Goal: Information Seeking & Learning: Learn about a topic

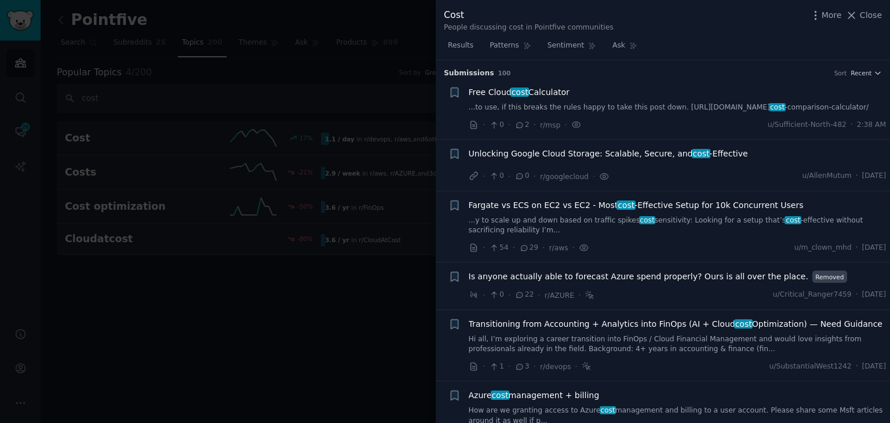
scroll to position [5184, 0]
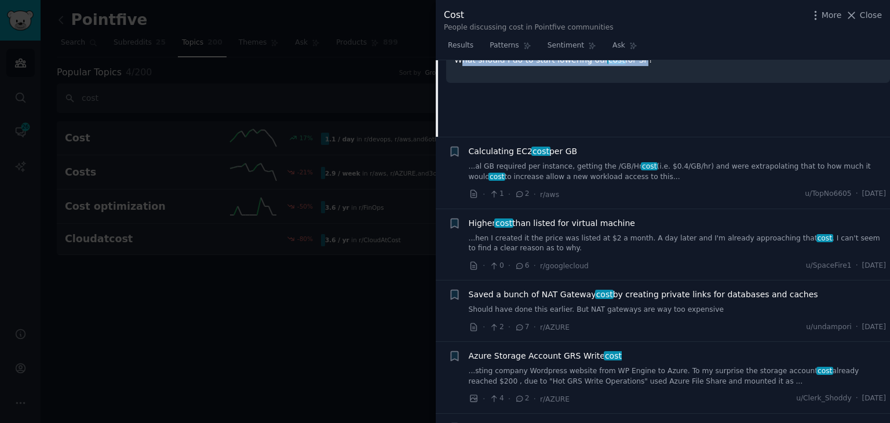
click at [595, 366] on link "...sting company Wordpress website from WP Engine to Azure. To my surprise the …" at bounding box center [678, 376] width 418 height 20
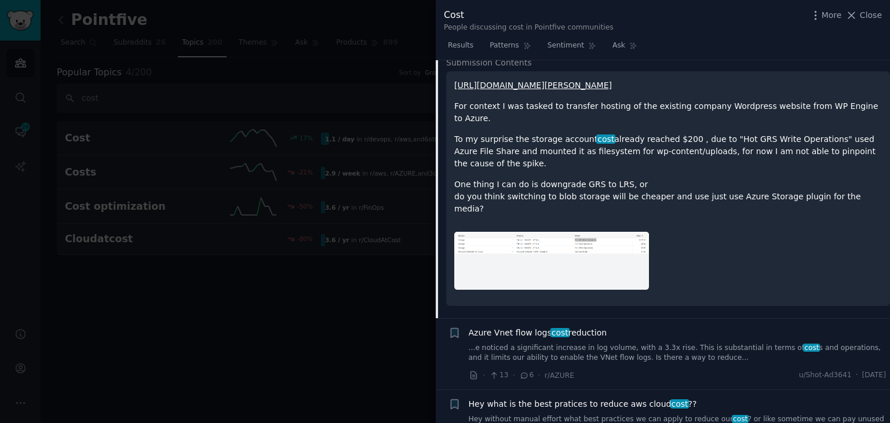
scroll to position [5460, 0]
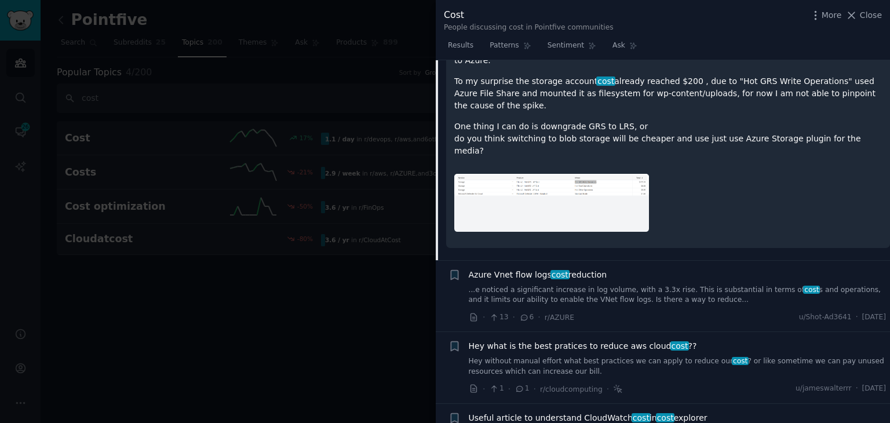
click at [555, 356] on link "Hey without manual effort what best practices we can apply to reduce our cost ?…" at bounding box center [678, 366] width 418 height 20
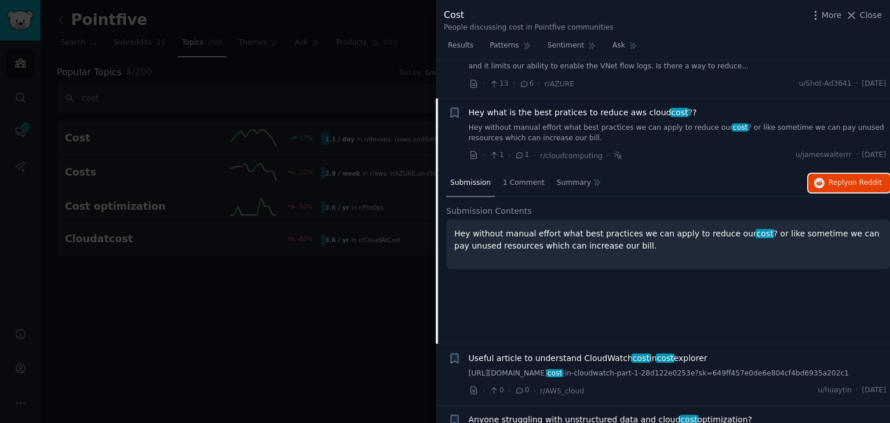
scroll to position [5430, 0]
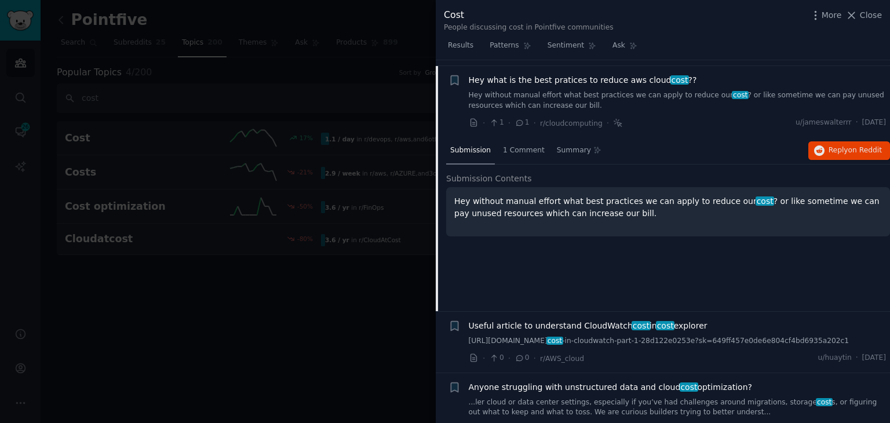
click at [605, 398] on link "...ler cloud or data center settings, especially if you’ve had challenges aroun…" at bounding box center [678, 408] width 418 height 20
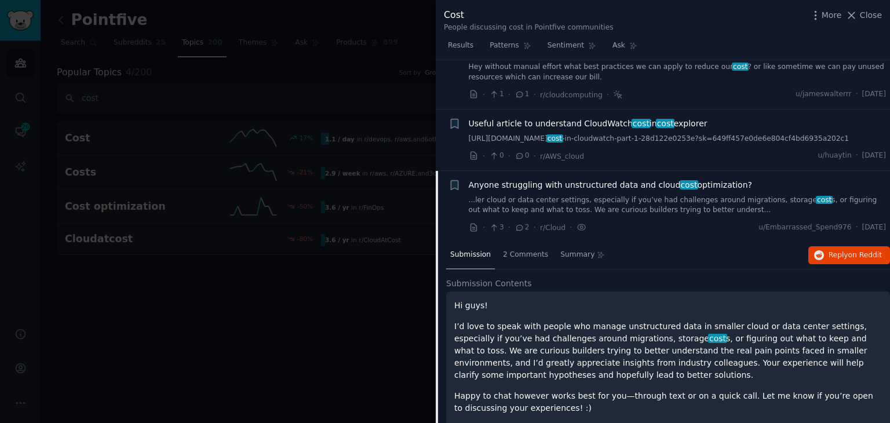
scroll to position [5504, 0]
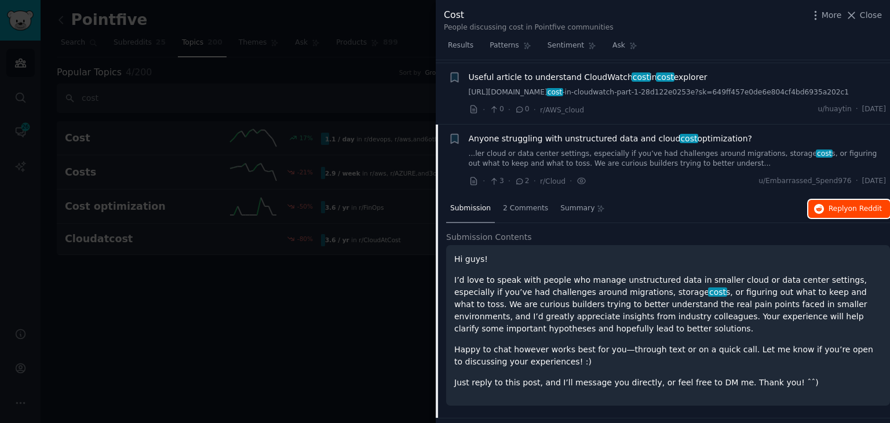
drag, startPoint x: 823, startPoint y: 154, endPoint x: 837, endPoint y: 145, distance: 16.4
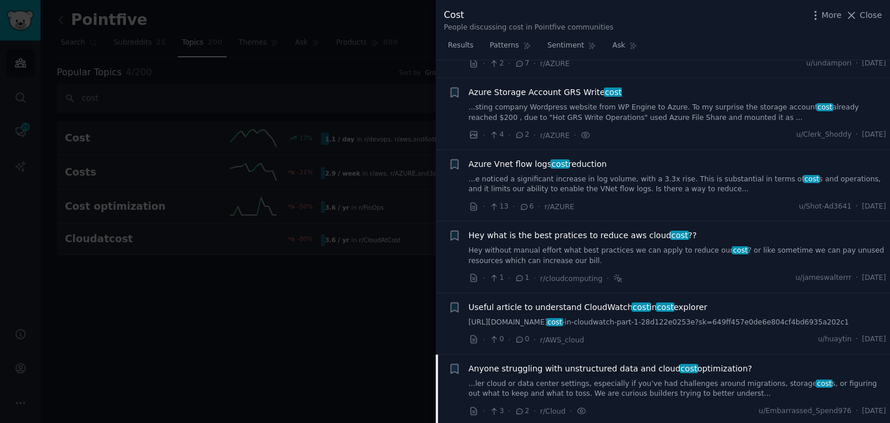
scroll to position [5273, 0]
drag, startPoint x: 351, startPoint y: 332, endPoint x: 297, endPoint y: 265, distance: 85.4
click at [351, 332] on div at bounding box center [445, 211] width 890 height 423
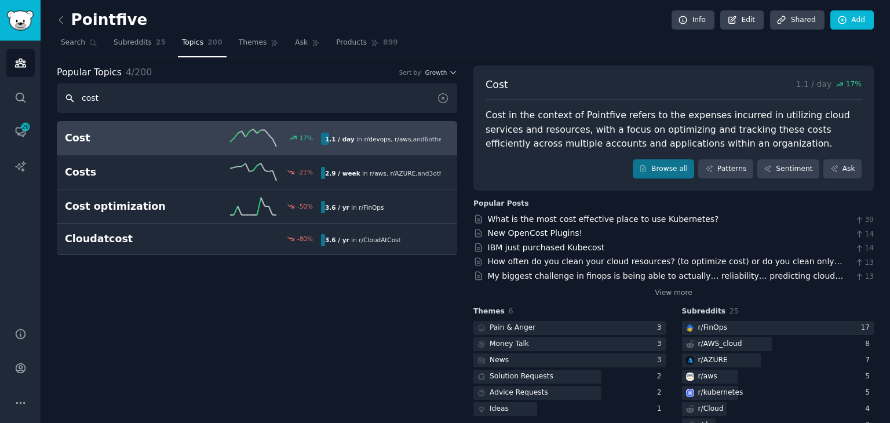
click at [86, 101] on input "cost" at bounding box center [257, 98] width 401 height 30
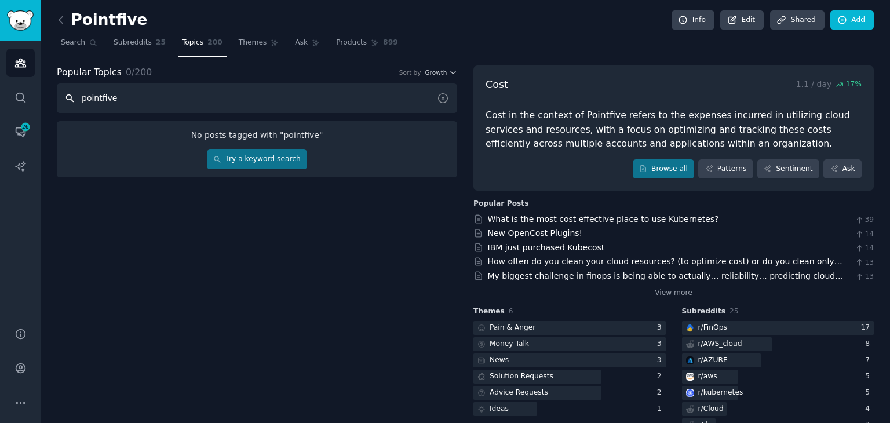
type input "pointfive"
click at [447, 100] on icon at bounding box center [443, 98] width 12 height 12
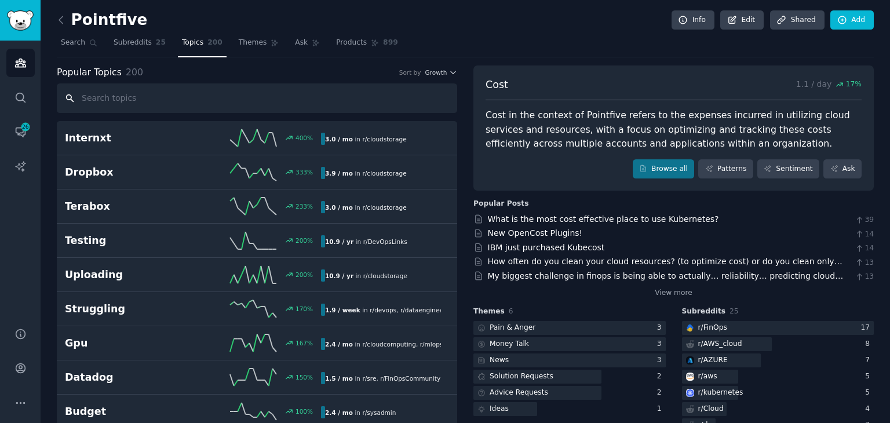
click at [436, 103] on input "text" at bounding box center [257, 98] width 401 height 30
click at [443, 100] on input "text" at bounding box center [257, 98] width 401 height 30
click at [442, 72] on span "Growth" at bounding box center [436, 72] width 22 height 8
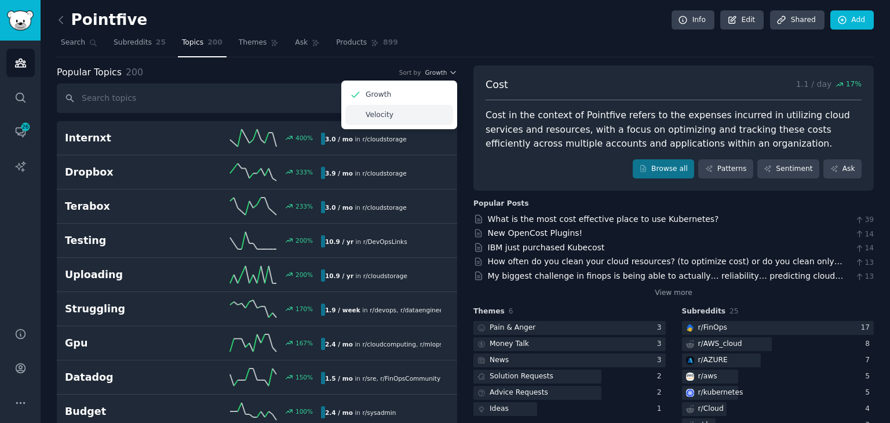
click at [418, 115] on div "Velocity" at bounding box center [399, 115] width 108 height 20
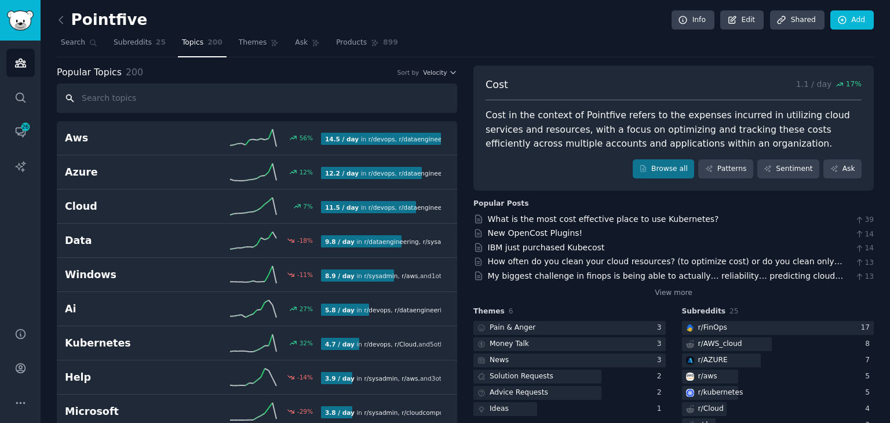
click at [222, 99] on input "text" at bounding box center [257, 98] width 401 height 30
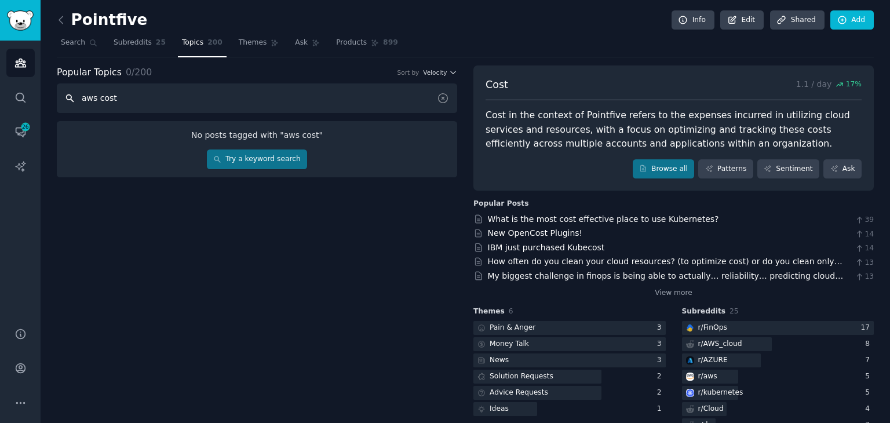
type input "aws cost"
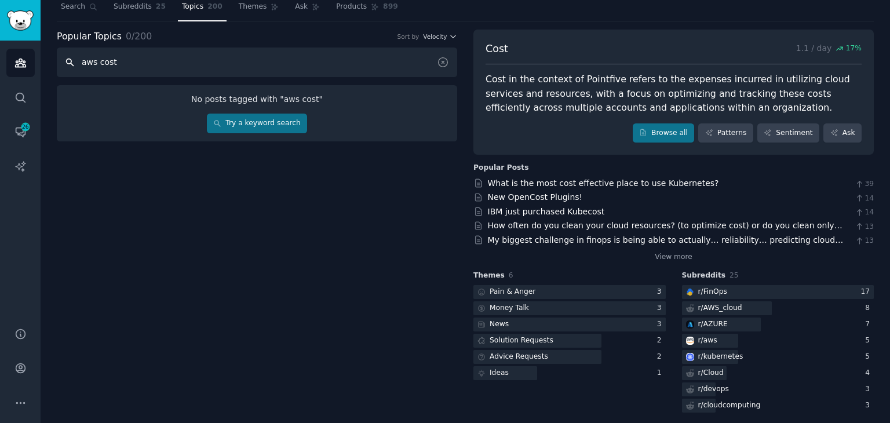
scroll to position [43, 0]
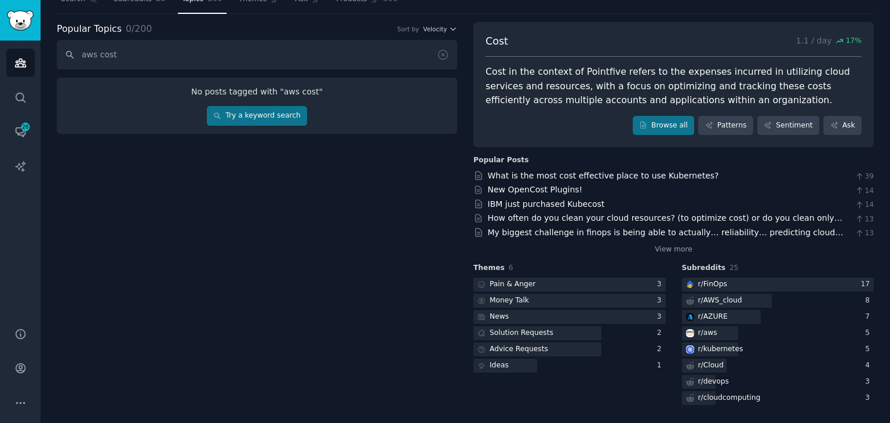
click at [526, 84] on div "Cost in the context of Pointfive refers to the expenses incurred in utilizing c…" at bounding box center [674, 86] width 376 height 43
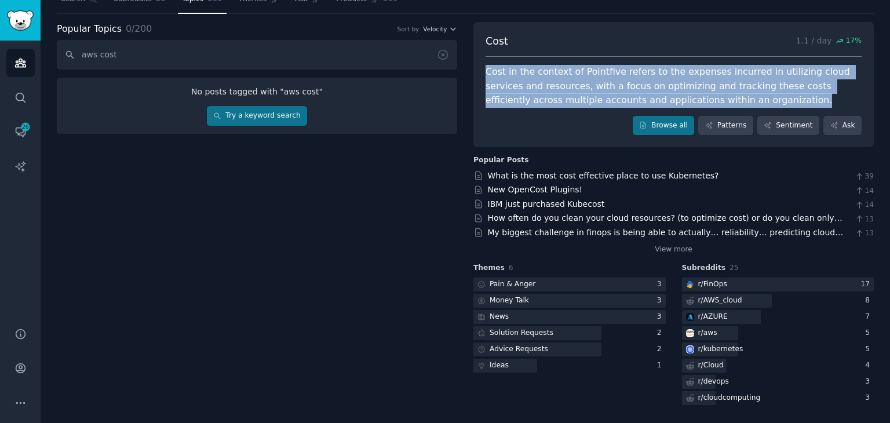
click at [526, 84] on div "Cost in the context of Pointfive refers to the expenses incurred in utilizing c…" at bounding box center [674, 86] width 376 height 43
